Goal: Information Seeking & Learning: Learn about a topic

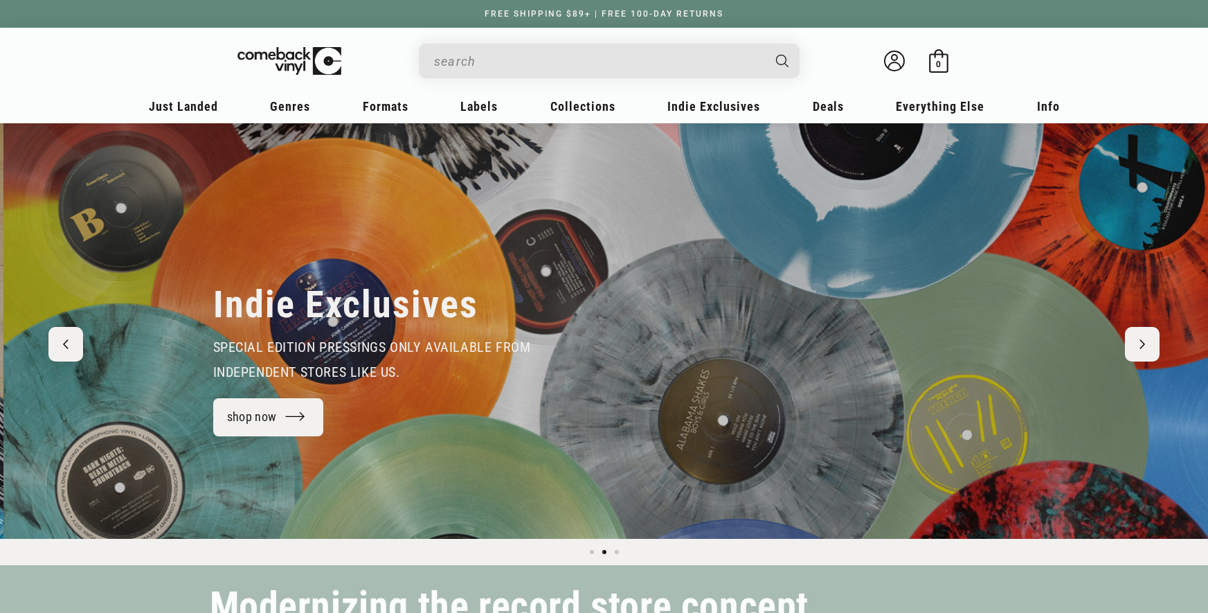
click at [578, 63] on input "When autocomplete results are available use up and down arrows to review and en…" at bounding box center [598, 61] width 328 height 28
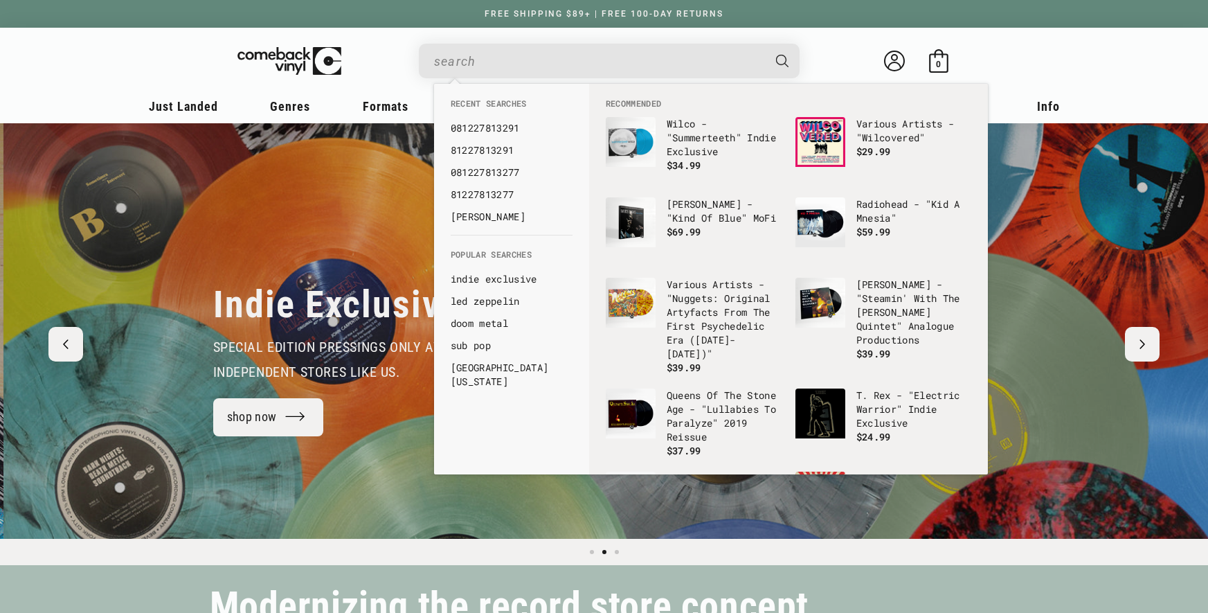
scroll to position [0, 1208]
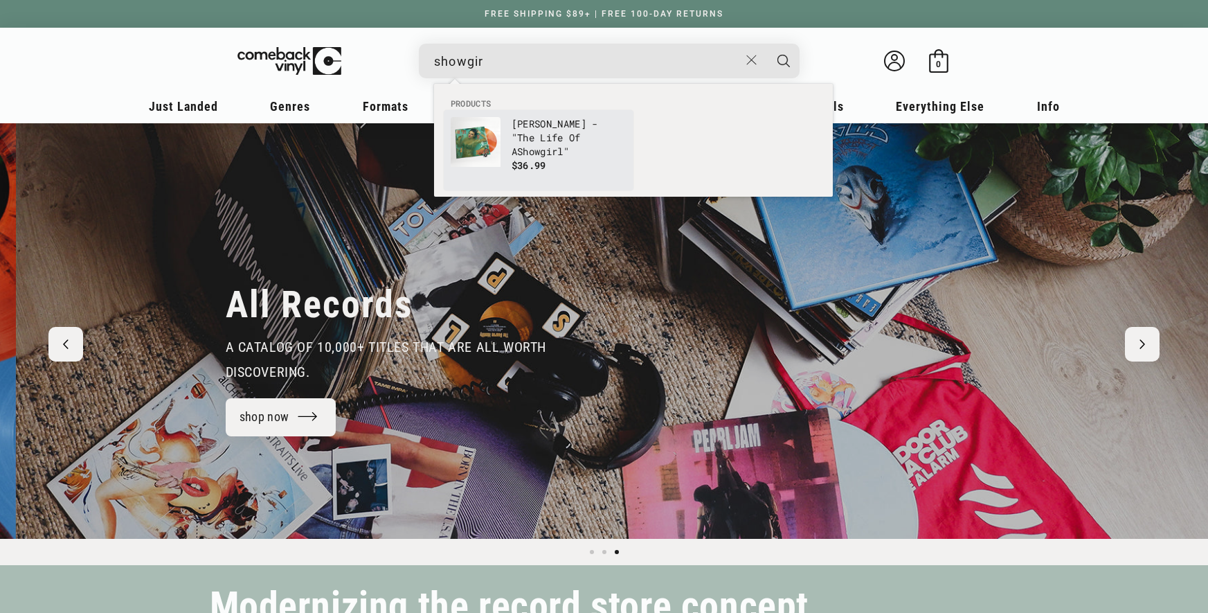
type input "showgir"
click at [594, 117] on p "Taylor Swift - "The Life Of A Showgir l"" at bounding box center [569, 138] width 115 height 42
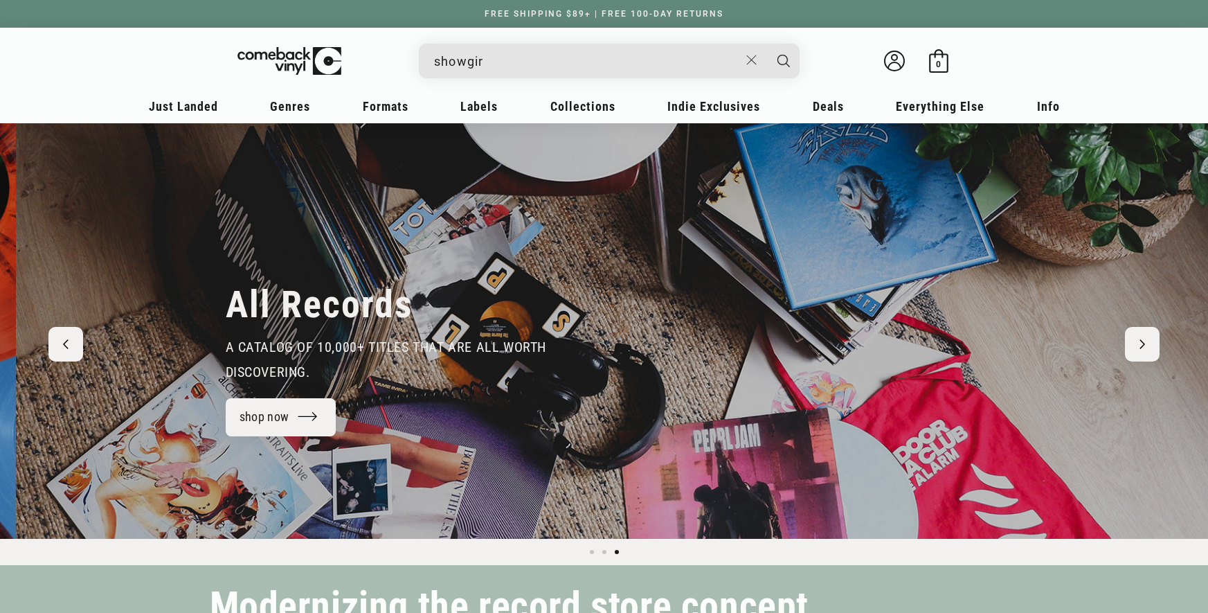
scroll to position [0, 2417]
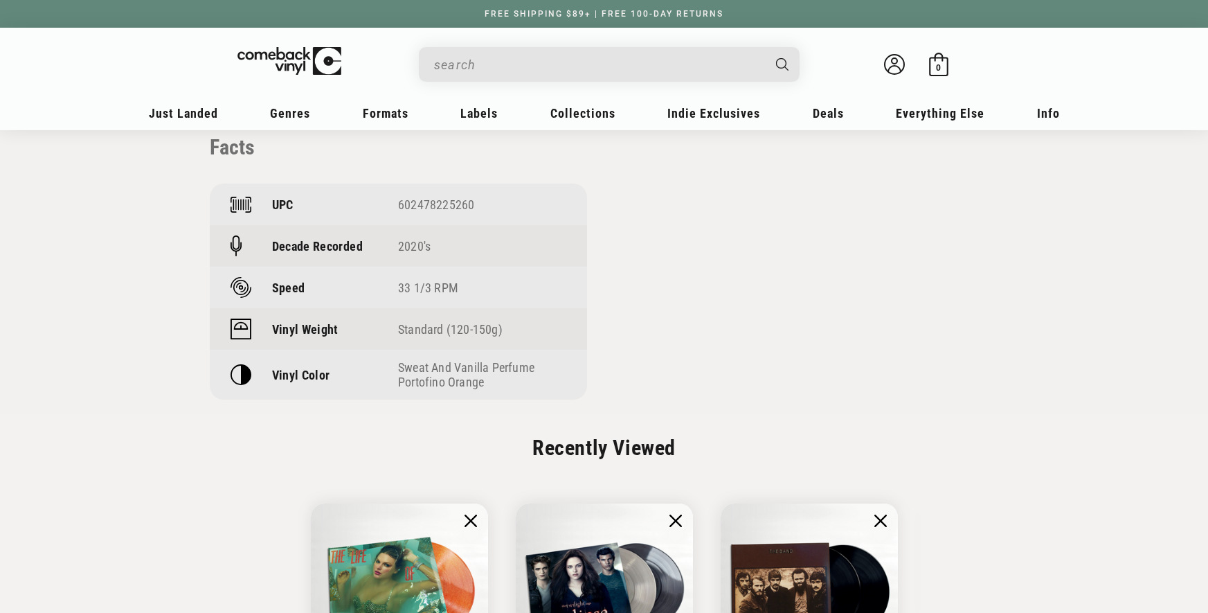
scroll to position [940, 0]
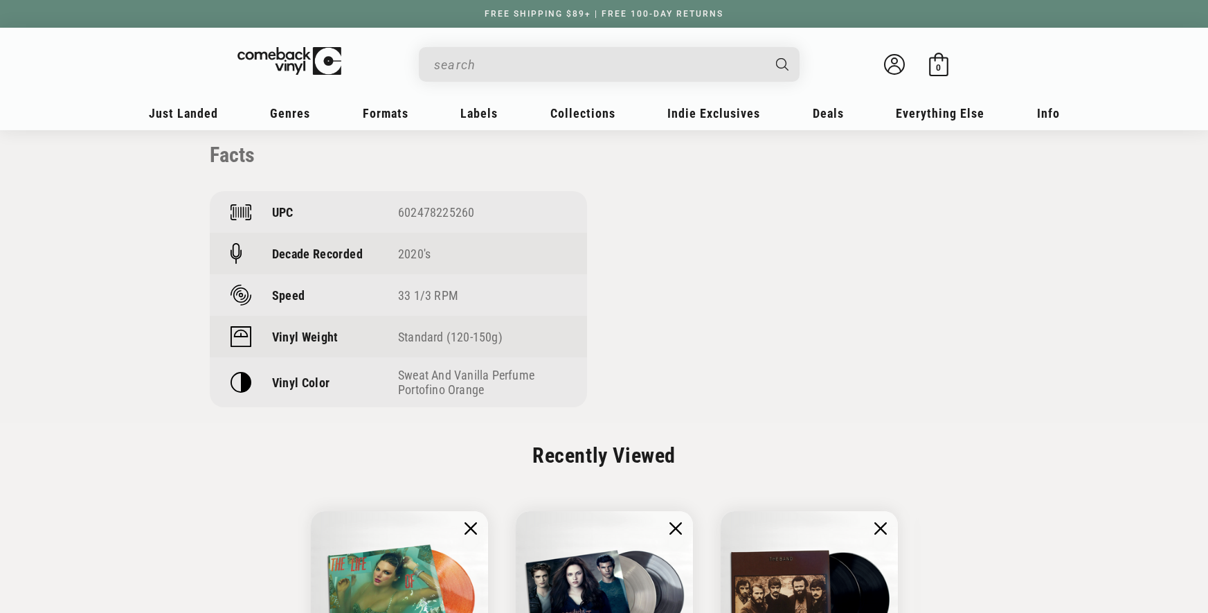
click at [441, 213] on div "602478225260" at bounding box center [482, 212] width 168 height 15
copy div "602478225260"
click at [283, 60] on img at bounding box center [299, 59] width 135 height 28
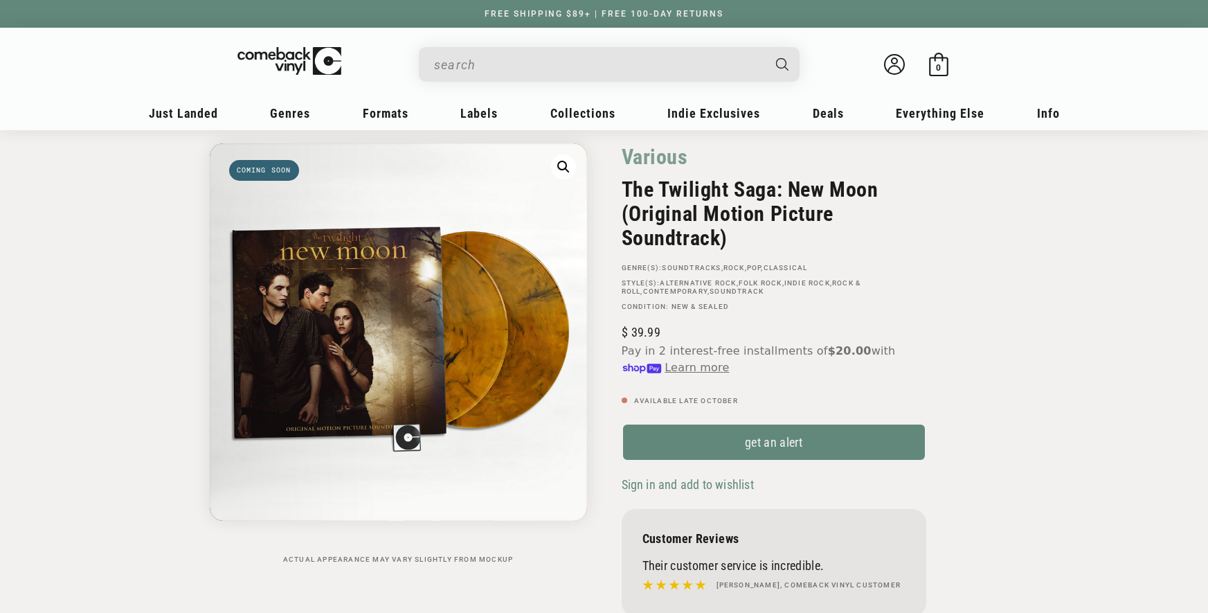
scroll to position [53, 0]
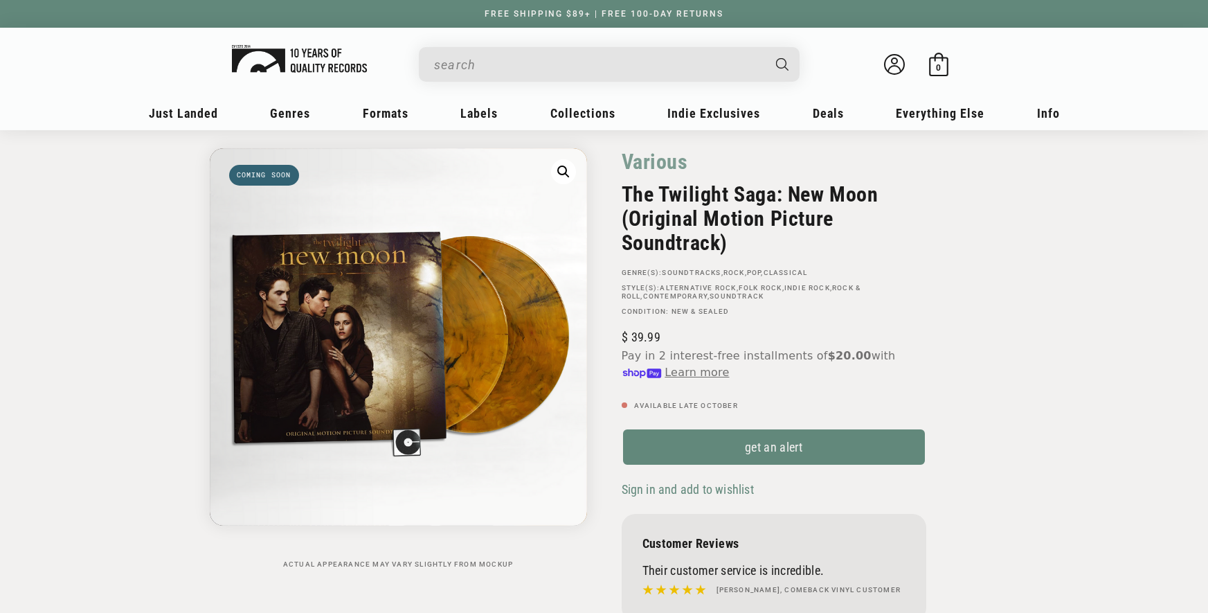
click at [271, 57] on img at bounding box center [299, 59] width 135 height 28
